Goal: Register for event/course

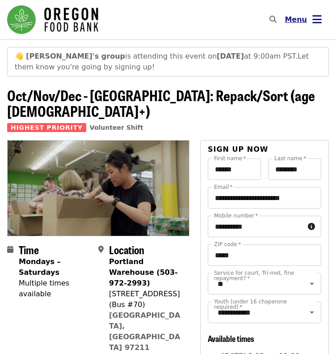
click at [311, 20] on button "Menu" at bounding box center [303, 19] width 51 height 21
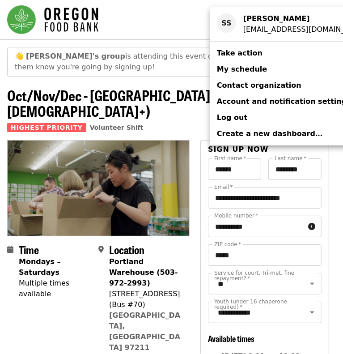
click at [246, 68] on span "My schedule" at bounding box center [242, 69] width 50 height 8
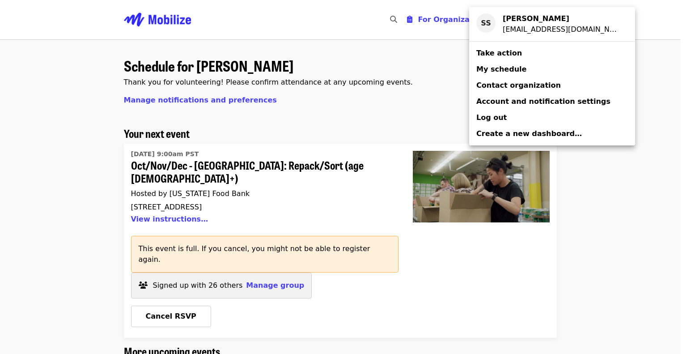
click at [173, 206] on div "Account menu" at bounding box center [343, 177] width 687 height 354
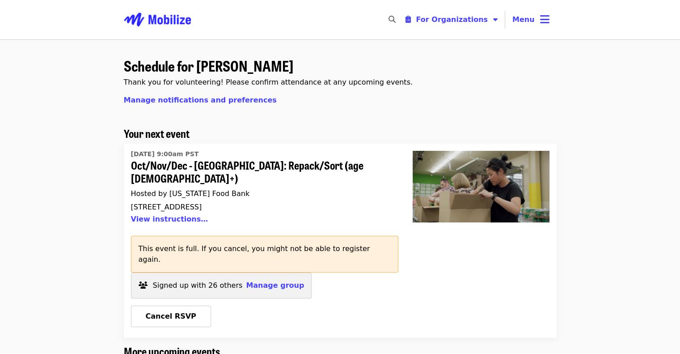
click at [182, 211] on div "View instructions…" at bounding box center [261, 219] width 260 height 16
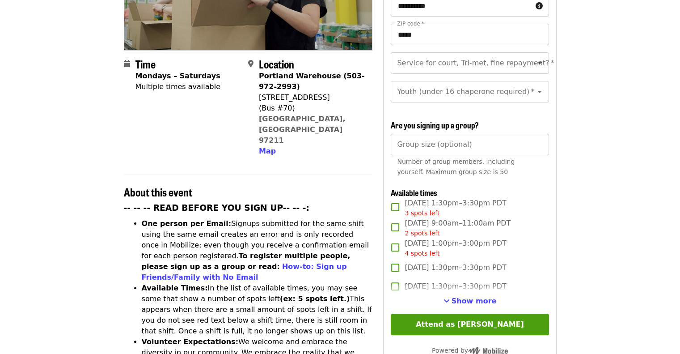
scroll to position [224, 0]
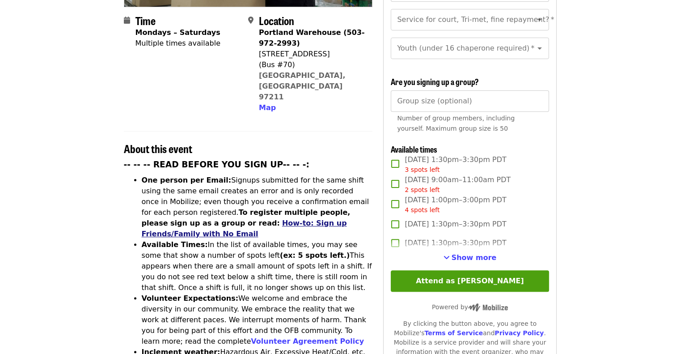
click at [336, 219] on link "How-to: Sign up Friends/Family with No Email" at bounding box center [244, 228] width 205 height 19
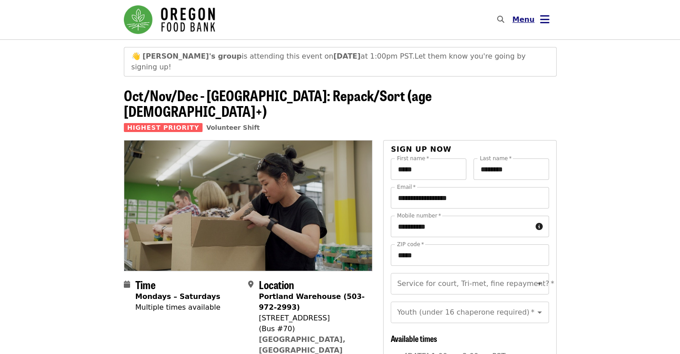
click at [536, 17] on button "Menu" at bounding box center [530, 19] width 51 height 21
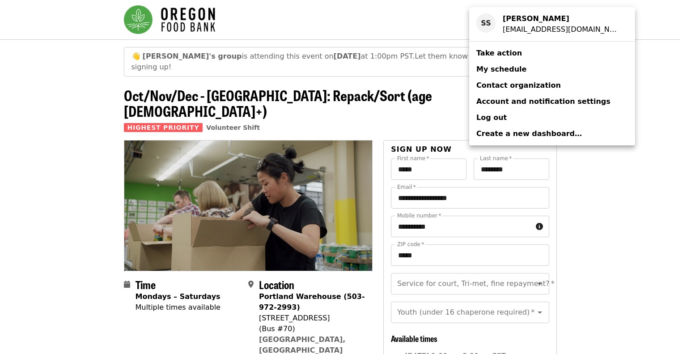
click at [488, 121] on span "Log out" at bounding box center [491, 117] width 30 height 8
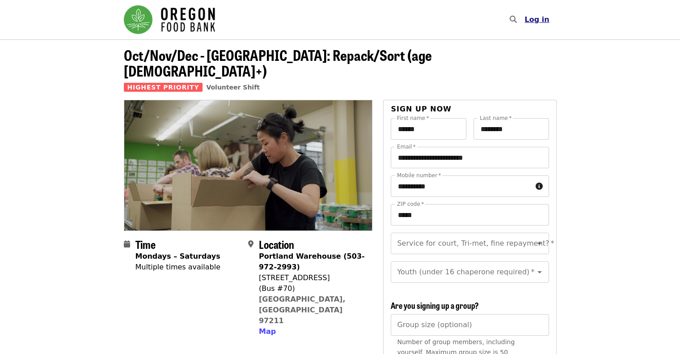
click at [540, 18] on span "Log in" at bounding box center [536, 19] width 25 height 8
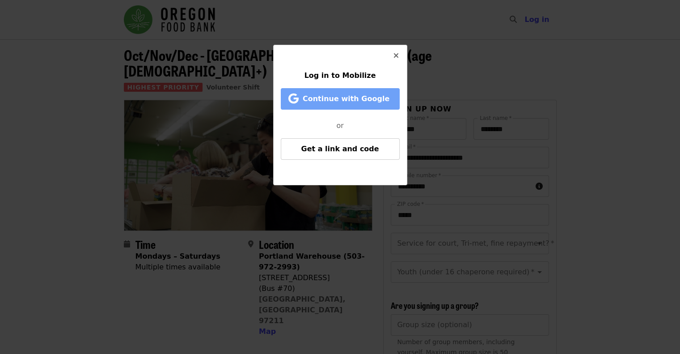
click at [327, 99] on span "Continue with Google" at bounding box center [346, 98] width 87 height 8
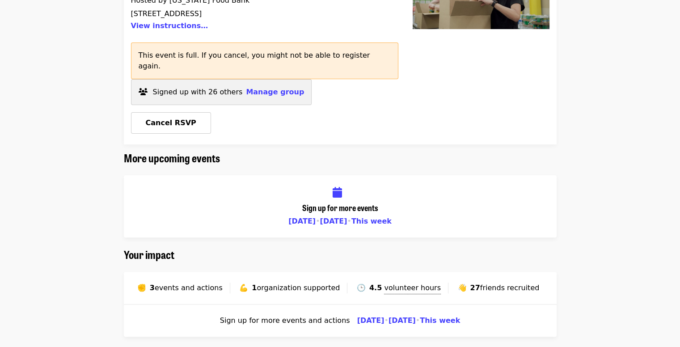
scroll to position [92, 0]
